Goal: Task Accomplishment & Management: Manage account settings

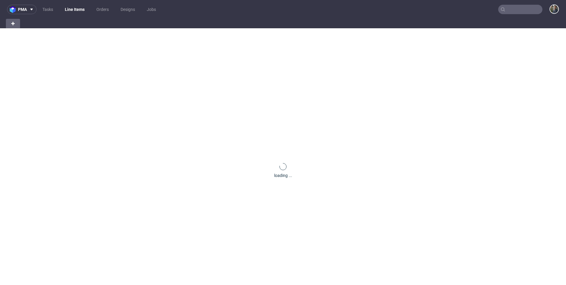
click at [513, 4] on nav "pma Tasks Line Items Orders Designs Jobs" at bounding box center [283, 9] width 566 height 19
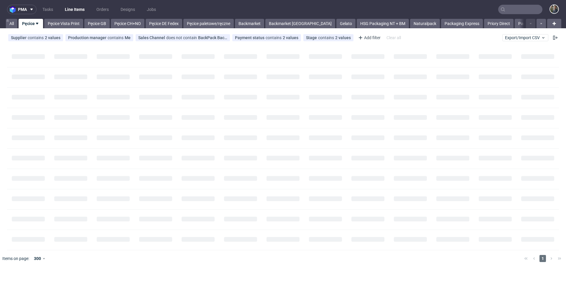
click at [518, 10] on input "text" at bounding box center [520, 9] width 44 height 9
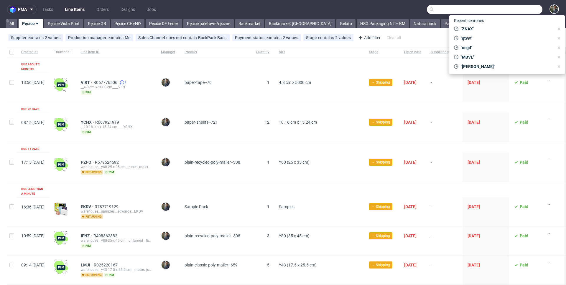
paste input "SGOS"
type input "SGOS"
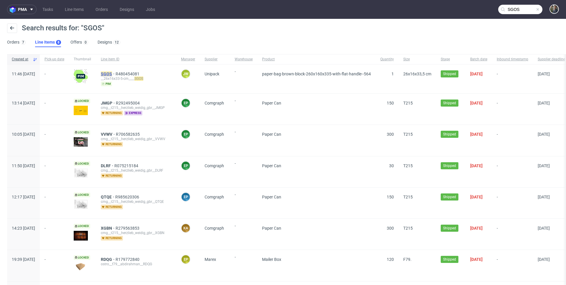
click at [112, 74] on mark "SGOS" at bounding box center [106, 74] width 11 height 5
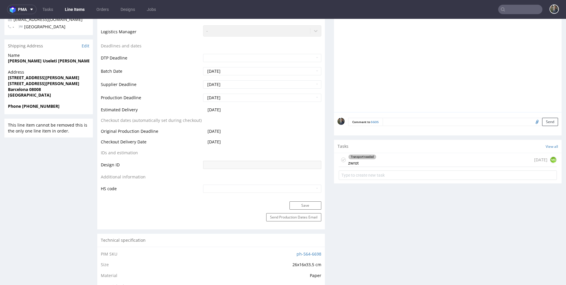
scroll to position [286, 0]
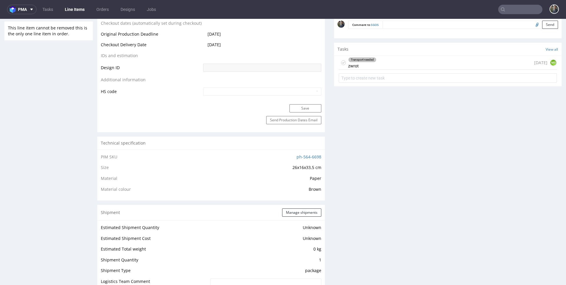
click at [366, 58] on div "Transport needed" at bounding box center [362, 59] width 28 height 5
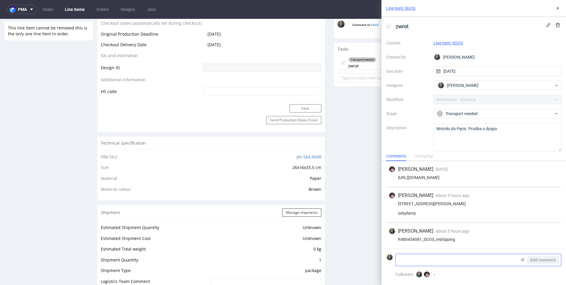
click at [428, 258] on textarea at bounding box center [456, 260] width 121 height 12
paste textarea "1Z5A15806890601559"
type textarea "1Z5A15806890601559"
click at [532, 259] on span "Add comment" at bounding box center [543, 260] width 26 height 4
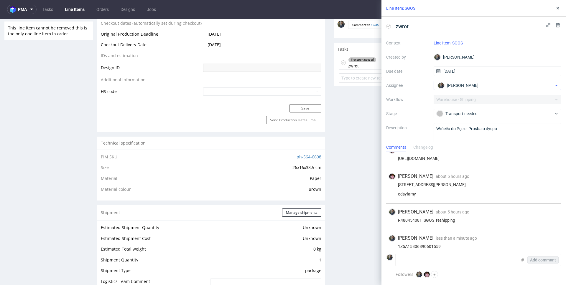
scroll to position [22, 0]
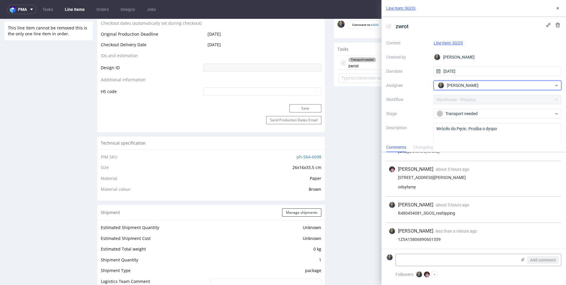
click at [469, 90] on div "[PERSON_NAME]" at bounding box center [495, 85] width 118 height 9
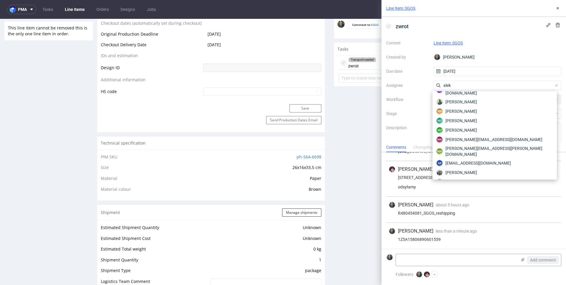
scroll to position [0, 0]
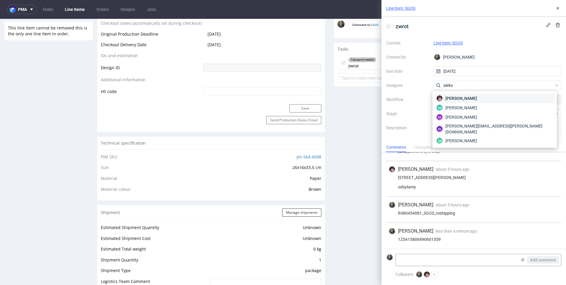
type input "aleks"
click at [467, 96] on span "[PERSON_NAME]" at bounding box center [461, 98] width 32 height 6
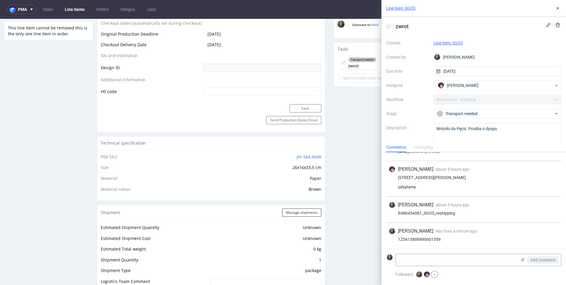
click at [436, 274] on button "+" at bounding box center [434, 274] width 7 height 7
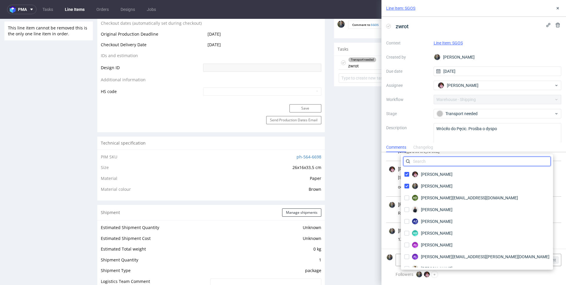
click at [437, 163] on input "text" at bounding box center [476, 161] width 147 height 9
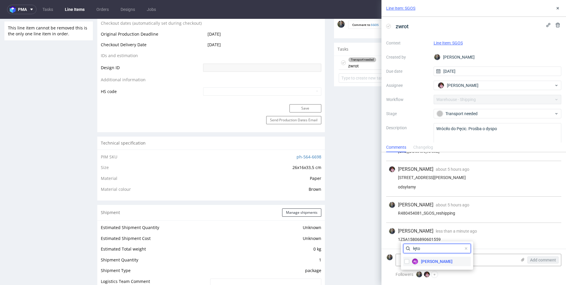
type input "łęto"
click at [426, 266] on div "AŁ [PERSON_NAME]" at bounding box center [428, 261] width 50 height 9
checkbox input "true"
click at [422, 246] on input "łęto" at bounding box center [436, 248] width 67 height 9
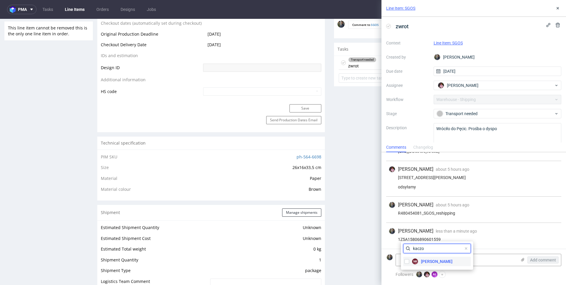
type input "kaczo"
click at [432, 263] on span "[PERSON_NAME]" at bounding box center [437, 262] width 32 height 6
checkbox input "true"
click at [500, 232] on div "[PERSON_NAME] less than a minute ago [DATE] 13:38" at bounding box center [473, 231] width 170 height 7
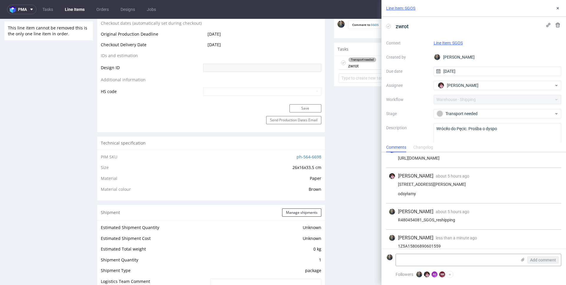
scroll to position [22, 0]
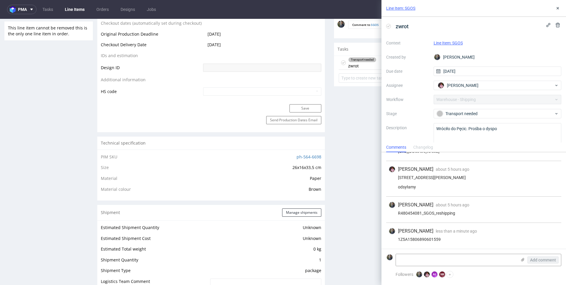
click at [431, 116] on div "Context Line Item: SGOS Created by [PERSON_NAME] Due date [DATE] Assignee [PERS…" at bounding box center [473, 94] width 175 height 113
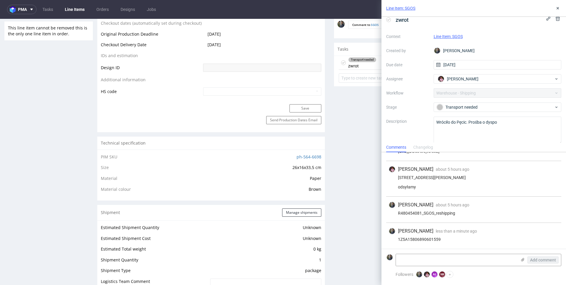
scroll to position [14, 0]
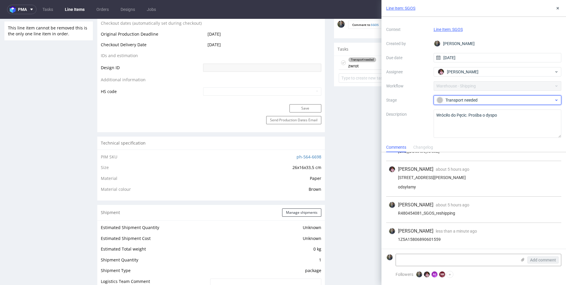
click at [457, 101] on div "Transport needed" at bounding box center [494, 100] width 117 height 6
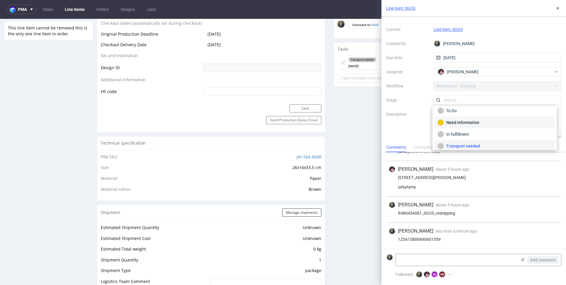
scroll to position [0, 0]
click at [458, 115] on div "To Do" at bounding box center [494, 114] width 114 height 6
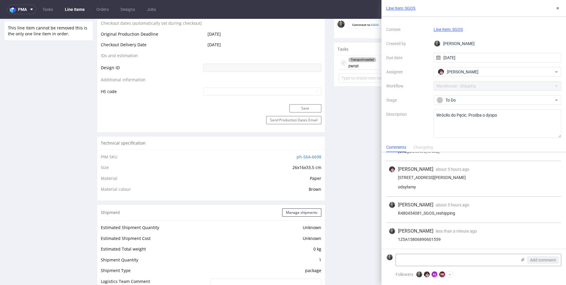
click at [417, 108] on div "Context Line Item: SGOS Created by [PERSON_NAME] Due date [DATE] Assignee [PERS…" at bounding box center [473, 81] width 175 height 113
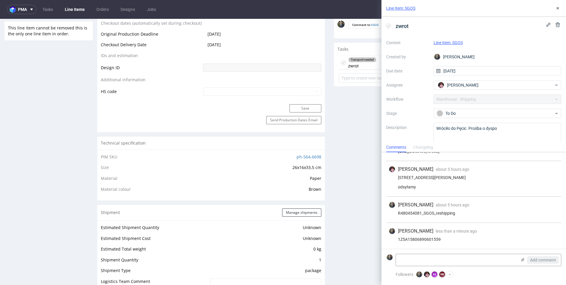
scroll to position [14, 0]
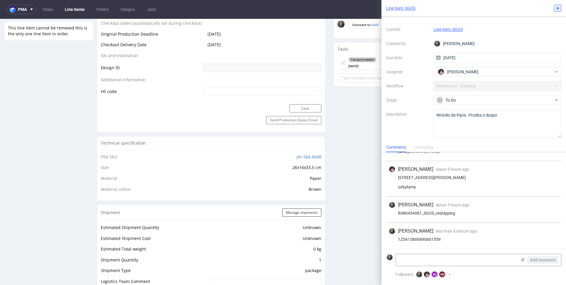
click at [557, 8] on use at bounding box center [557, 8] width 2 height 2
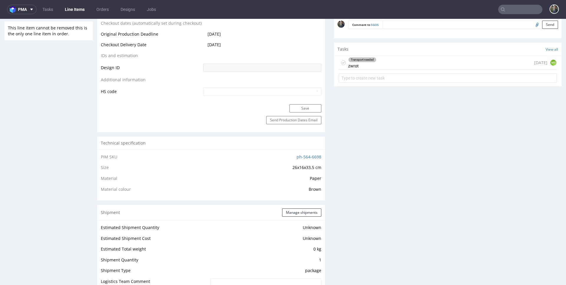
click at [514, 9] on input "text" at bounding box center [520, 9] width 44 height 9
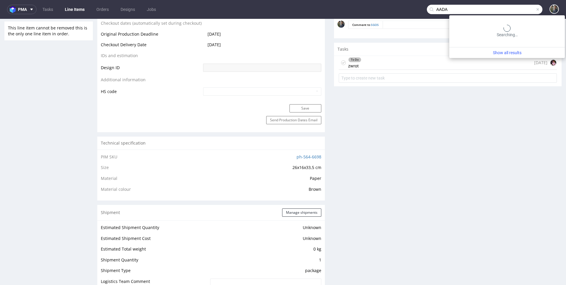
type input "AADA"
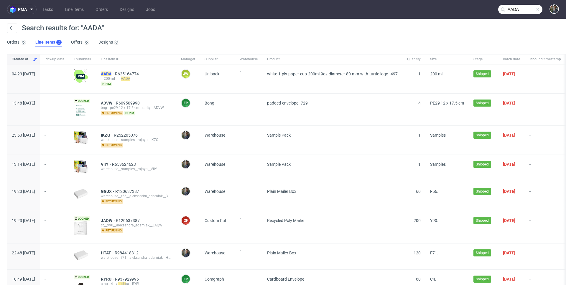
click at [111, 74] on mark "AADA" at bounding box center [106, 74] width 11 height 5
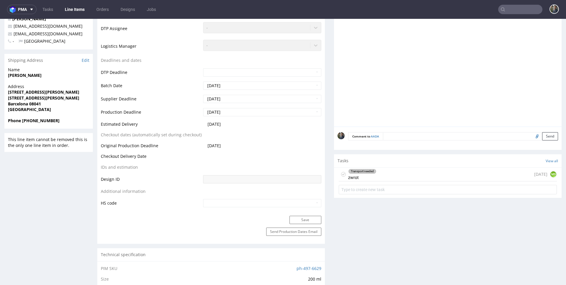
scroll to position [196, 0]
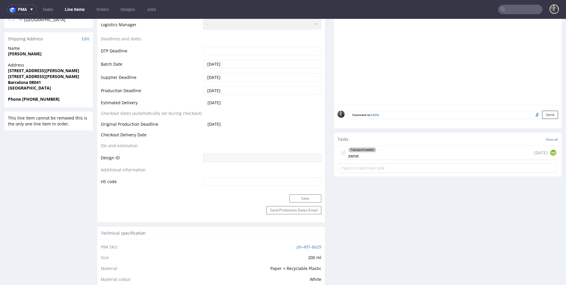
click at [378, 154] on div "Transport needed zwrot [DATE] MS" at bounding box center [448, 153] width 218 height 14
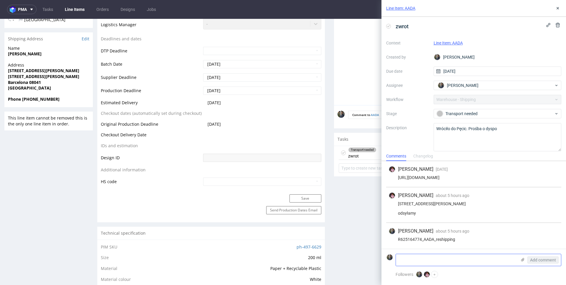
click at [431, 259] on textarea at bounding box center [456, 260] width 121 height 12
paste textarea "1Z5A15806890871973"
type textarea "1Z5A15806890871973"
click at [542, 262] on span "Add comment" at bounding box center [543, 260] width 26 height 4
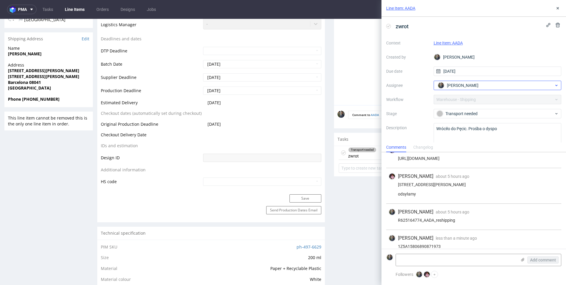
scroll to position [22, 0]
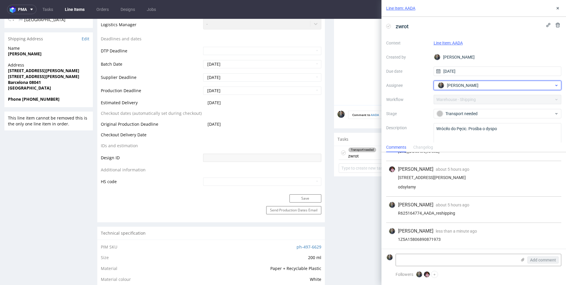
click at [467, 87] on span "[PERSON_NAME]" at bounding box center [463, 86] width 32 height 6
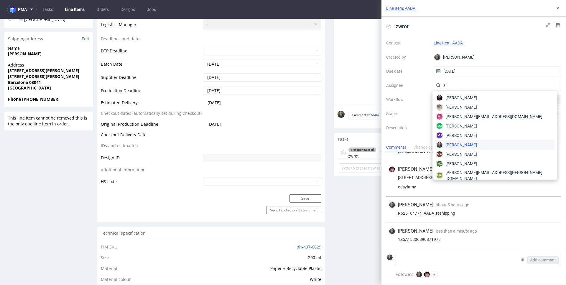
scroll to position [0, 0]
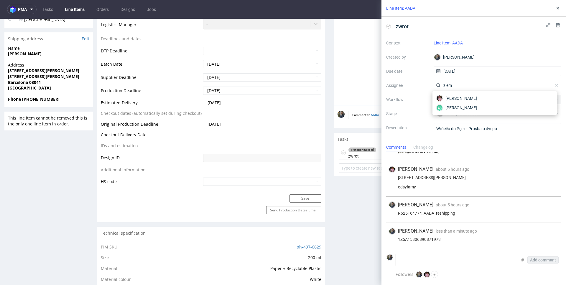
type input "ziem"
click at [467, 98] on span "[PERSON_NAME]" at bounding box center [461, 98] width 32 height 6
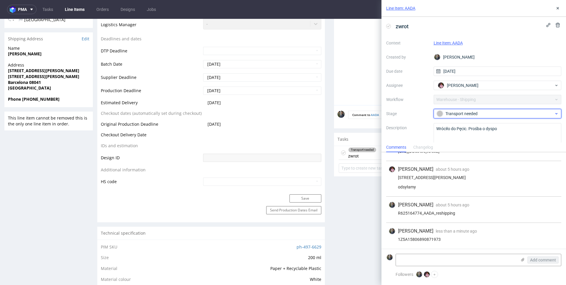
click at [456, 111] on div "Transport needed" at bounding box center [494, 114] width 117 height 6
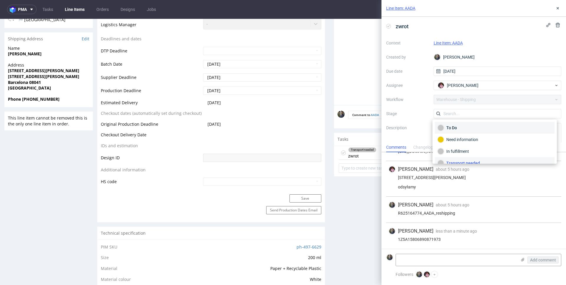
click at [455, 128] on div "To Do" at bounding box center [494, 128] width 114 height 6
click at [431, 274] on button "+" at bounding box center [434, 274] width 7 height 7
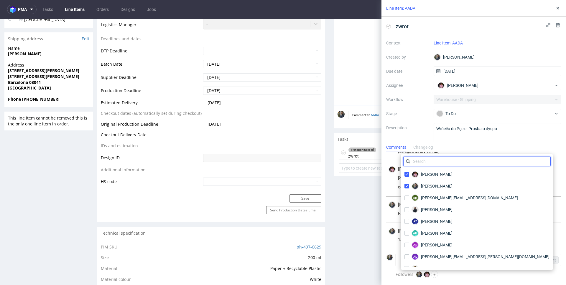
click at [431, 163] on input "text" at bounding box center [476, 161] width 147 height 9
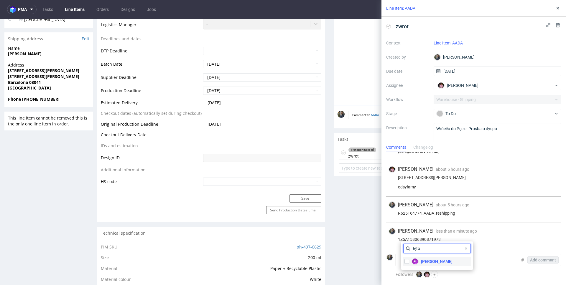
type input "łęto"
click at [428, 264] on span "[PERSON_NAME]" at bounding box center [437, 262] width 32 height 6
checkbox input "true"
click at [425, 252] on input "łęto" at bounding box center [436, 248] width 67 height 9
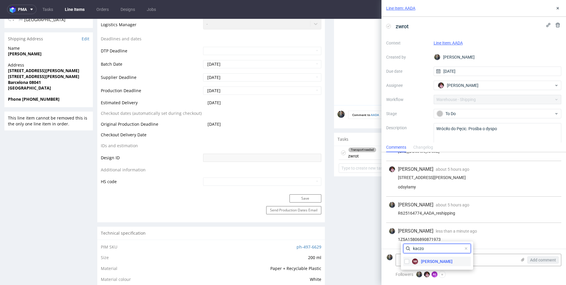
type input "kaczo"
click at [434, 261] on span "[PERSON_NAME]" at bounding box center [437, 262] width 32 height 6
checkbox input "true"
click at [505, 235] on div "[PERSON_NAME] less than a minute ago [DATE] 13:39 1Z5A15806890871973" at bounding box center [473, 236] width 175 height 26
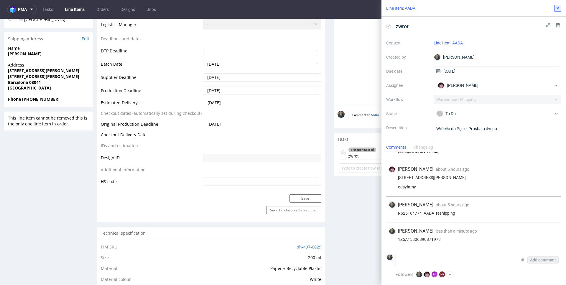
click at [558, 5] on button at bounding box center [557, 8] width 7 height 7
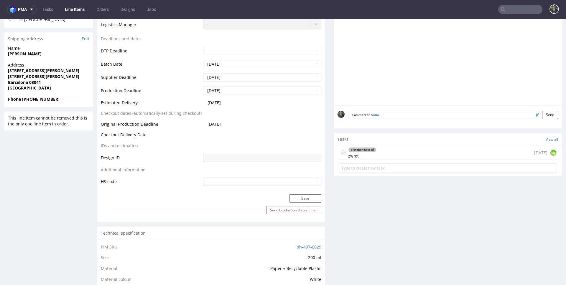
click at [510, 12] on input "text" at bounding box center [520, 9] width 44 height 9
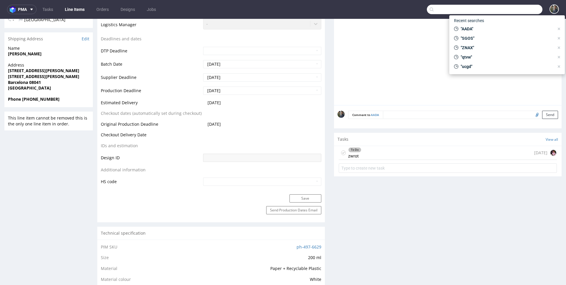
paste input "WWIX"
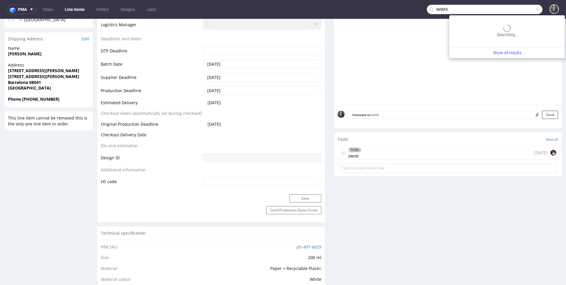
type input "WWIX"
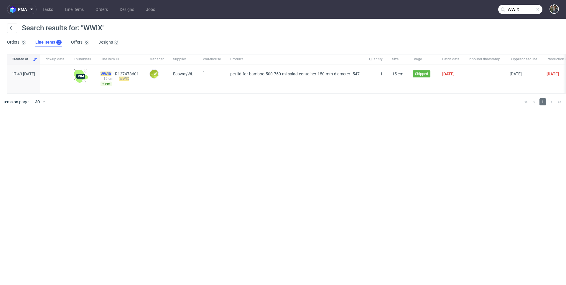
click at [111, 74] on mark "WWIX" at bounding box center [105, 74] width 11 height 5
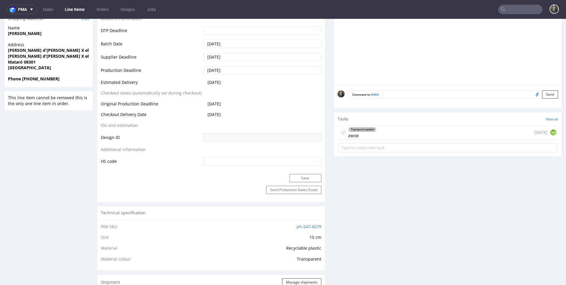
scroll to position [217, 0]
click at [398, 133] on div "Transport needed zwrot [DATE] MS" at bounding box center [448, 133] width 218 height 14
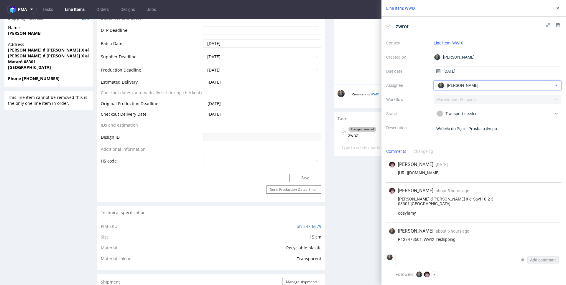
click at [454, 86] on span "[PERSON_NAME]" at bounding box center [463, 86] width 32 height 6
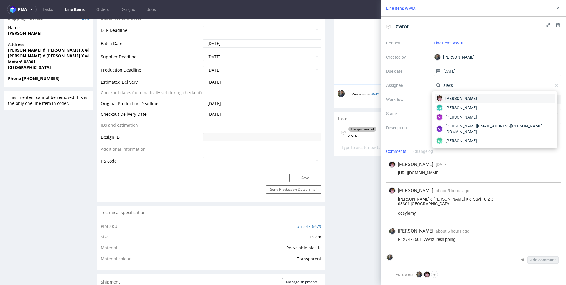
type input "aleks"
click at [455, 96] on span "[PERSON_NAME]" at bounding box center [461, 98] width 32 height 6
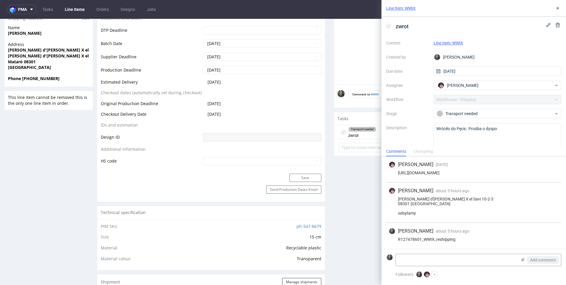
click at [454, 99] on div "Context Line Item: WWIX Created by [PERSON_NAME] Due date [DATE] Assignee [PERS…" at bounding box center [473, 94] width 175 height 113
click at [454, 110] on span "Transport needed" at bounding box center [495, 113] width 118 height 7
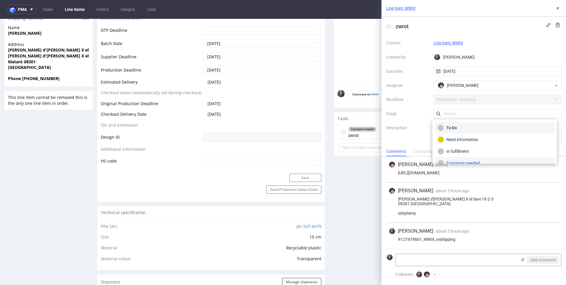
click at [448, 126] on div "To Do" at bounding box center [494, 128] width 114 height 6
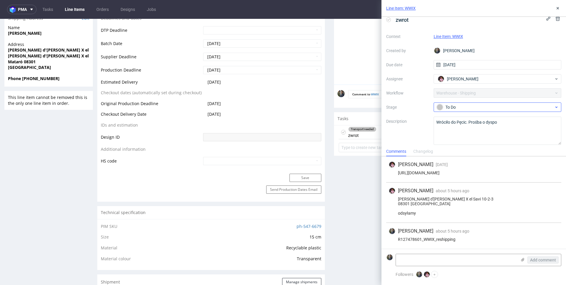
scroll to position [9, 0]
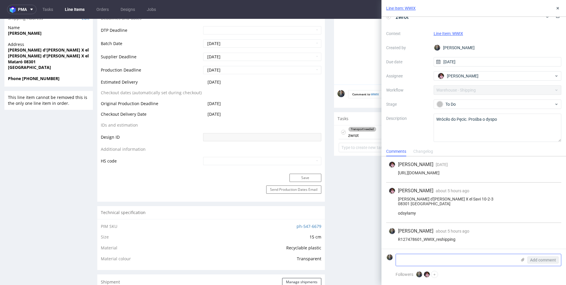
click at [429, 254] on div "Add comment" at bounding box center [478, 260] width 166 height 12
click at [429, 256] on textarea at bounding box center [456, 260] width 121 height 12
paste textarea "1Z5A15806894355961"
type textarea "1Z5A15806894355961"
click at [538, 260] on span "Add comment" at bounding box center [543, 260] width 26 height 4
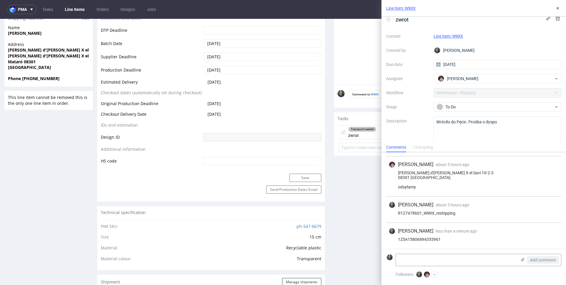
scroll to position [14, 0]
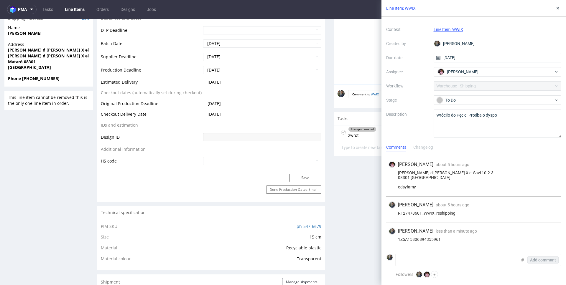
click at [461, 197] on div "[PERSON_NAME] about 5 hours ago [DATE] 08:50 R127478601_WWIX_reshipping" at bounding box center [473, 210] width 175 height 26
click at [561, 10] on div "Line Item: WWIX" at bounding box center [473, 8] width 184 height 17
click at [558, 9] on use at bounding box center [557, 8] width 2 height 2
